Goal: Subscribe to service/newsletter

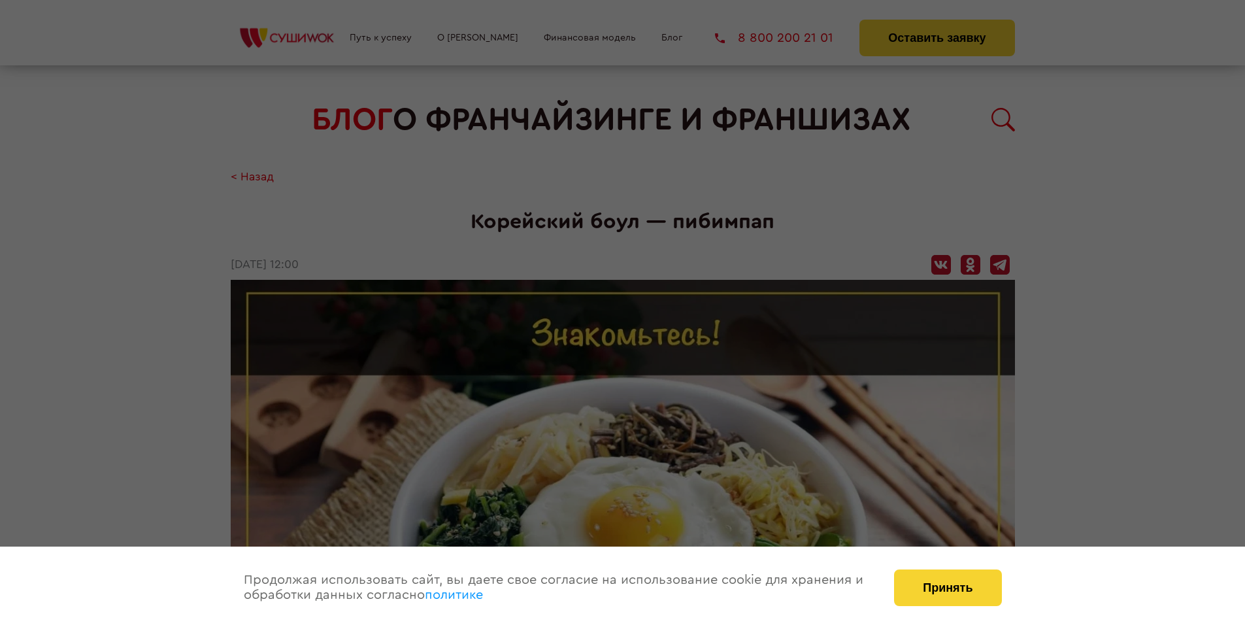
scroll to position [1881, 0]
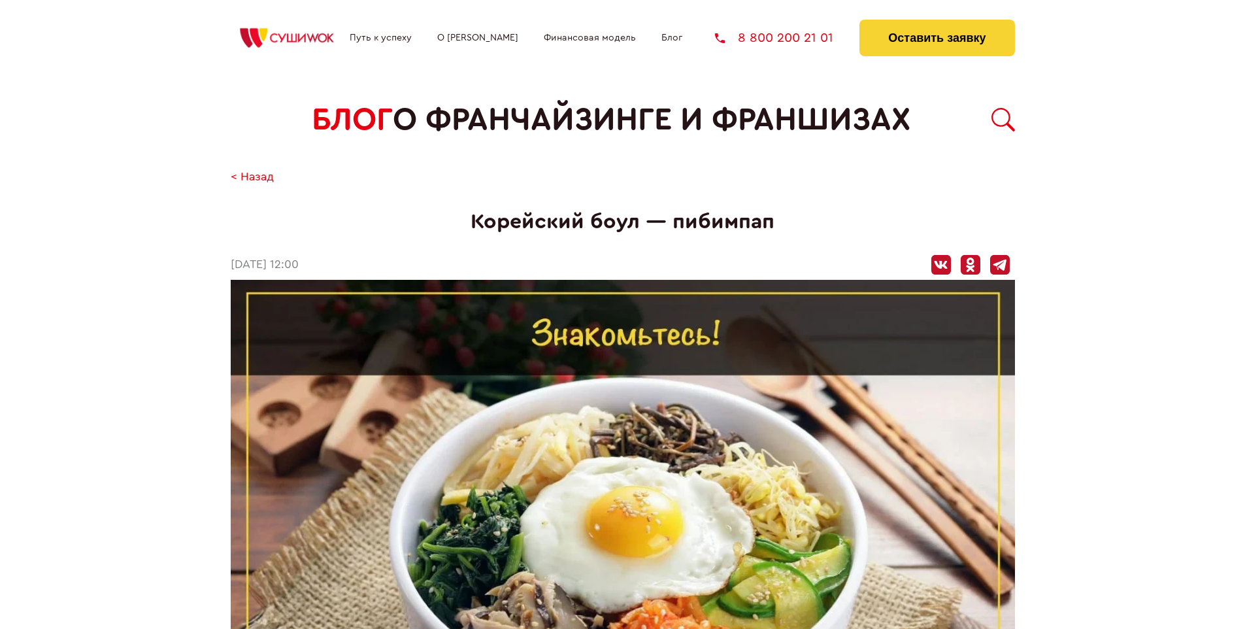
scroll to position [1881, 0]
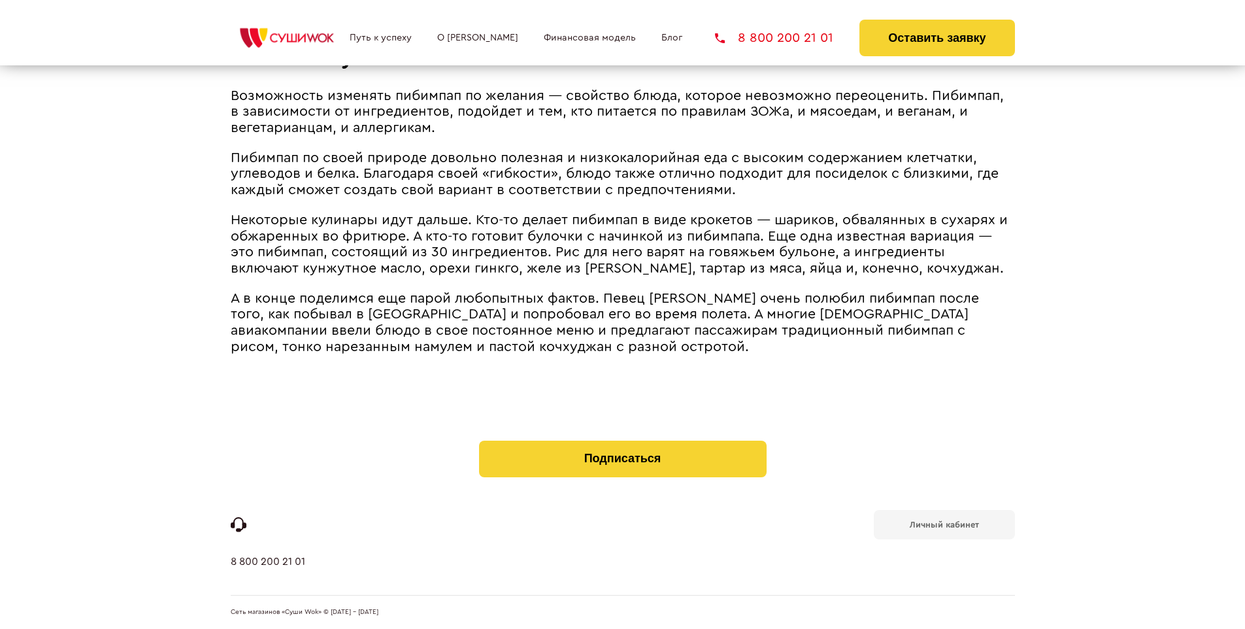
click at [944, 523] on b "Личный кабинет" at bounding box center [944, 524] width 69 height 8
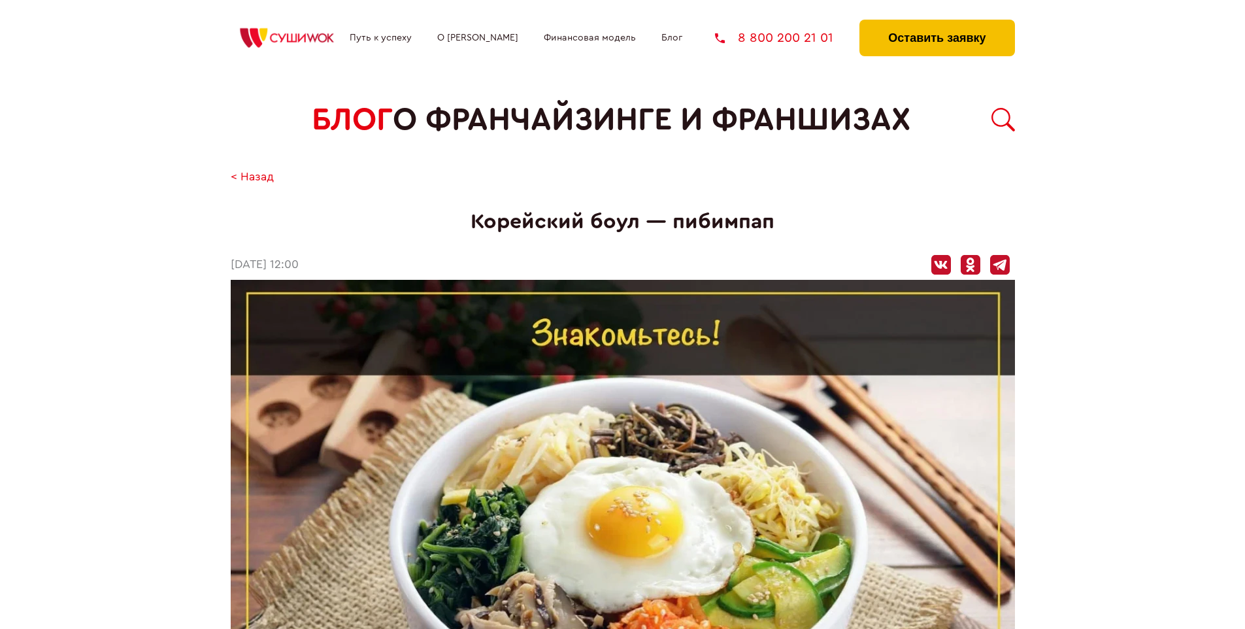
click at [936, 23] on button "Оставить заявку" at bounding box center [936, 38] width 155 height 37
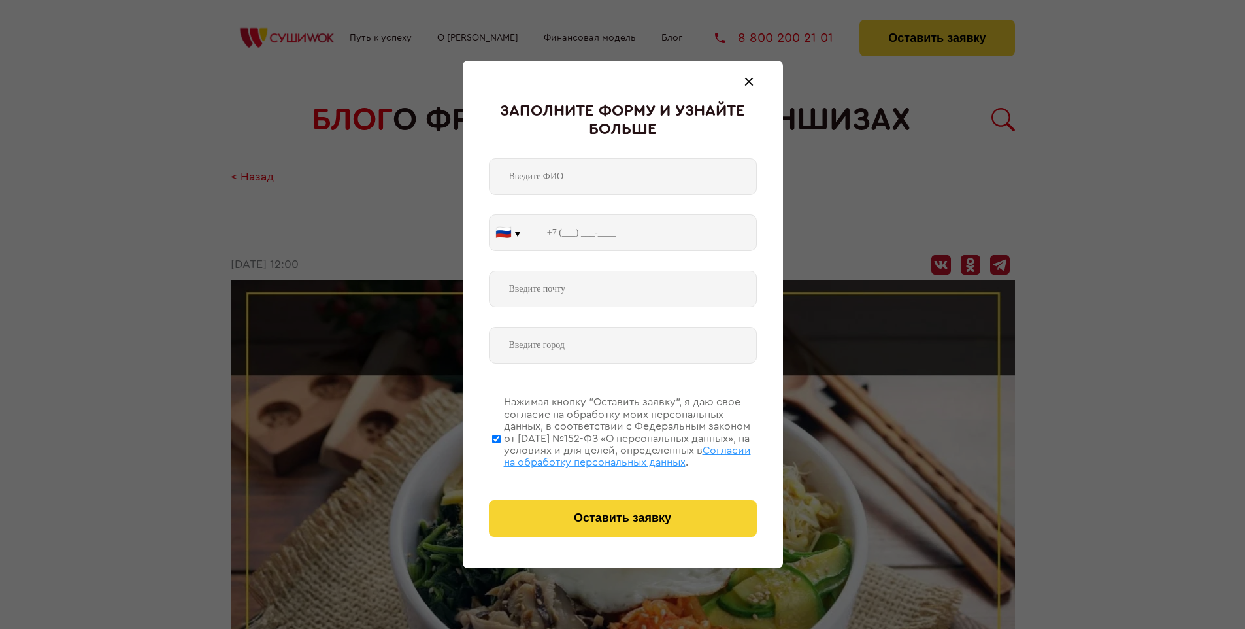
click at [606, 454] on span "Согласии на обработку персональных данных" at bounding box center [627, 456] width 247 height 22
click at [501, 454] on input "Нажимая кнопку “Оставить заявку”, я даю свое согласие на обработку моих персона…" at bounding box center [496, 438] width 8 height 105
checkbox input "false"
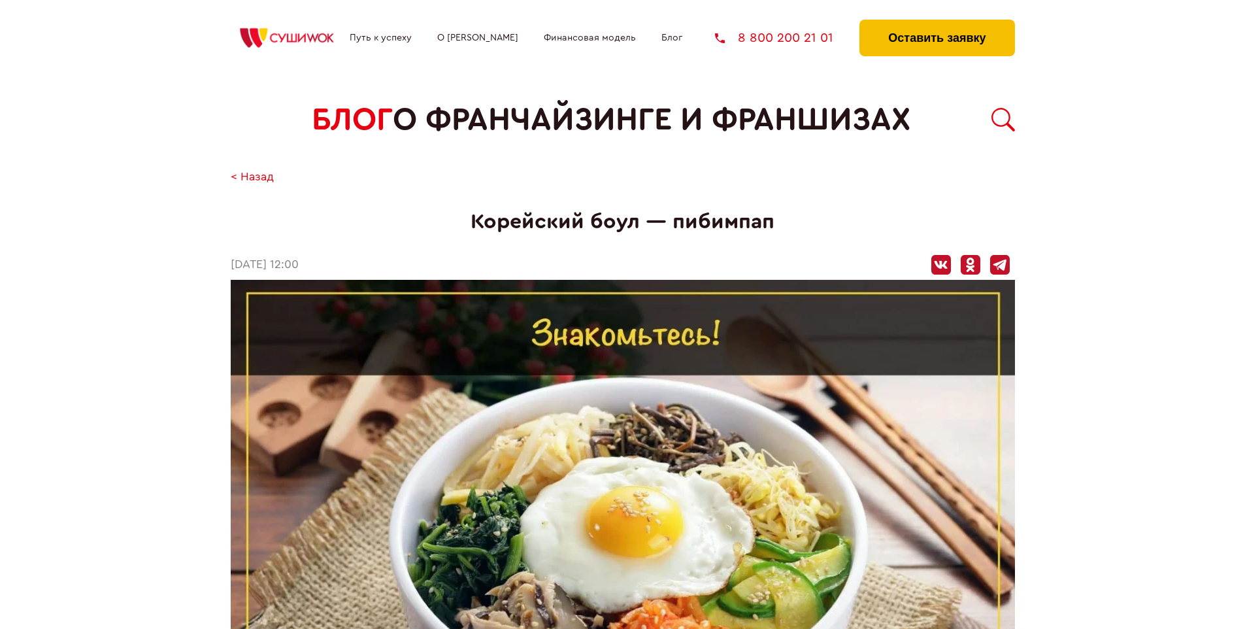
click at [936, 23] on button "Оставить заявку" at bounding box center [936, 38] width 155 height 37
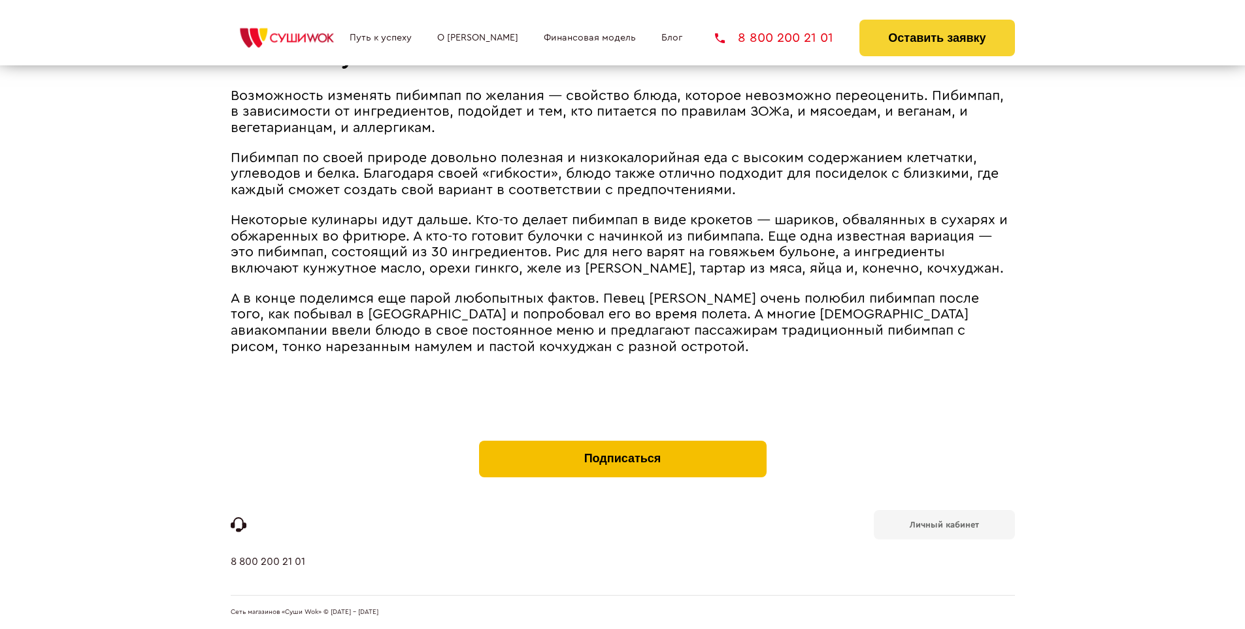
click at [622, 443] on button "Подписаться" at bounding box center [623, 458] width 288 height 37
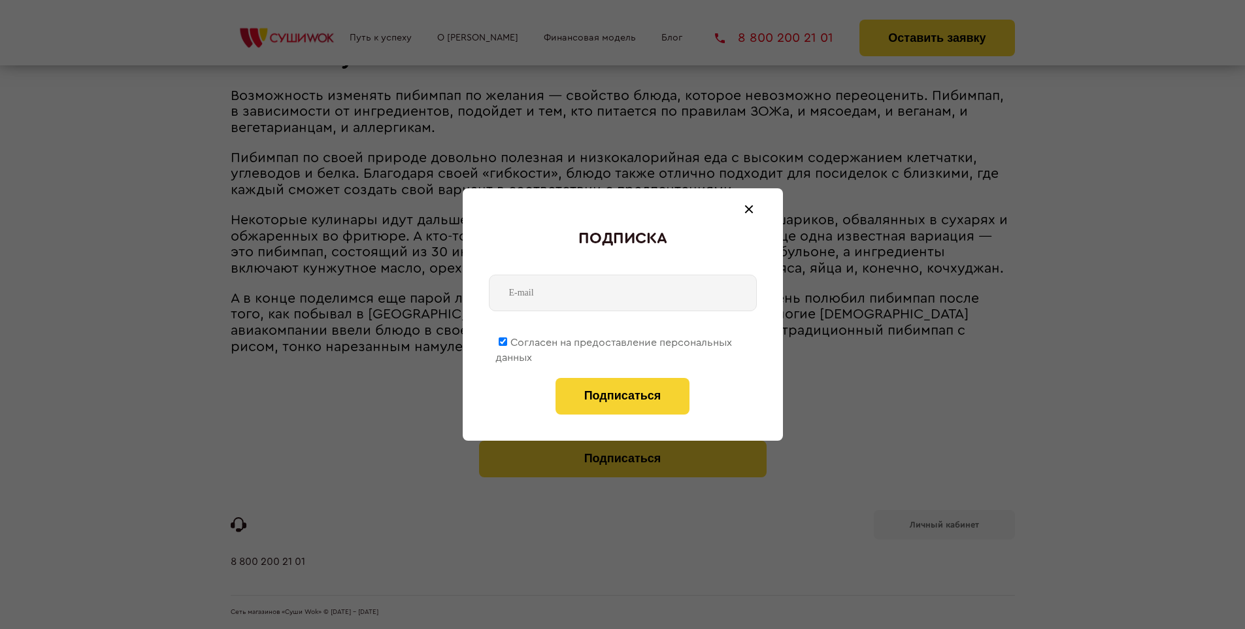
click at [614, 340] on span "Согласен на предоставление персональных данных" at bounding box center [613, 349] width 237 height 25
click at [507, 340] on input "Согласен на предоставление персональных данных" at bounding box center [503, 341] width 8 height 8
checkbox input "false"
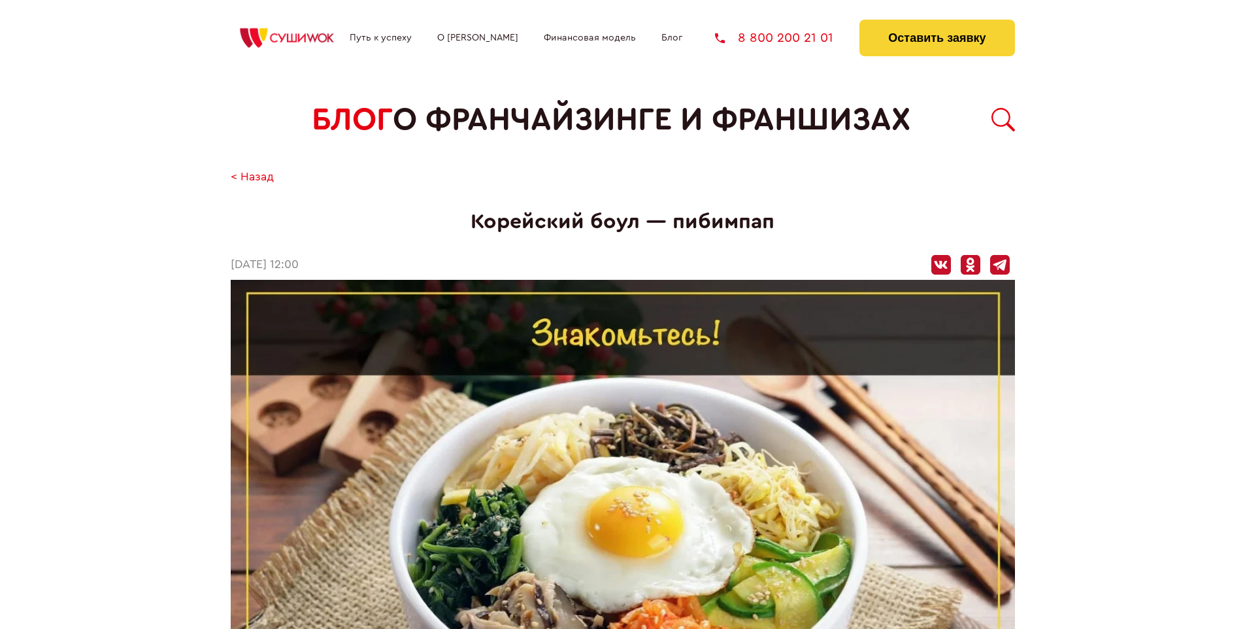
scroll to position [1881, 0]
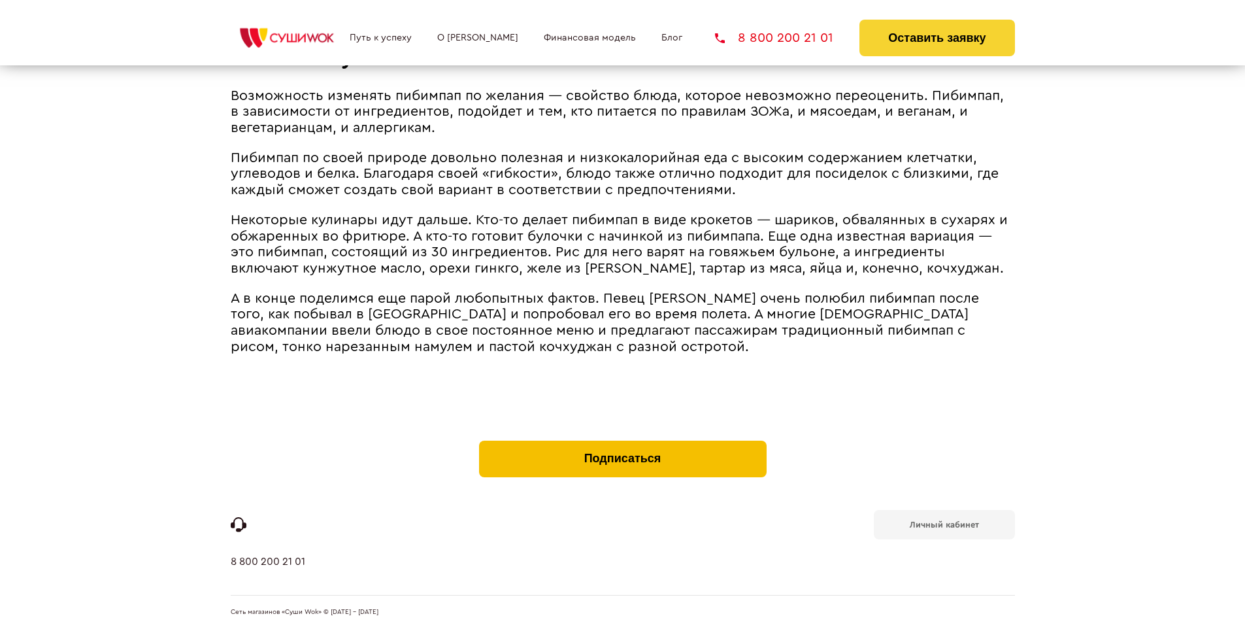
click at [622, 443] on button "Подписаться" at bounding box center [623, 458] width 288 height 37
